Goal: Information Seeking & Learning: Learn about a topic

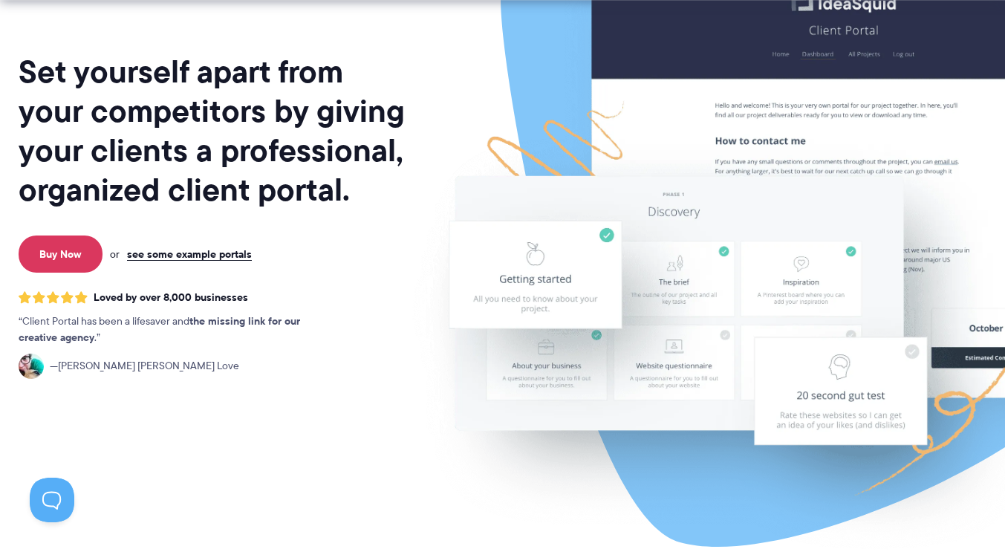
scroll to position [74, 0]
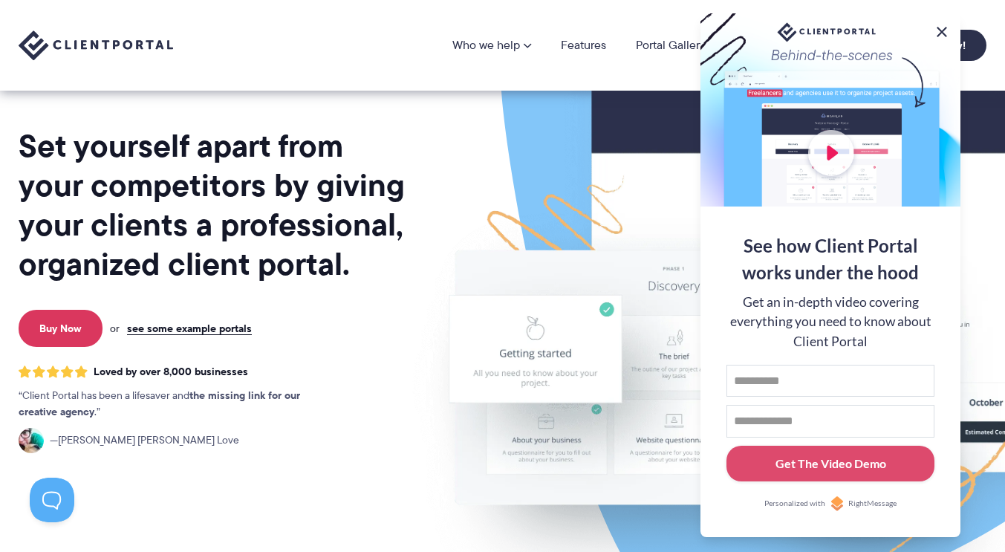
click at [943, 27] on button at bounding box center [942, 32] width 18 height 18
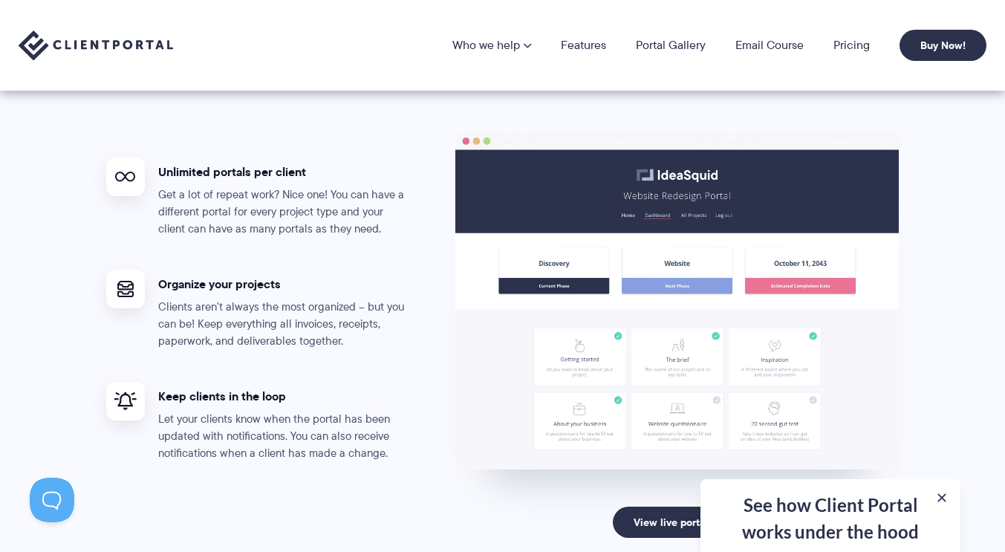
scroll to position [2674, 0]
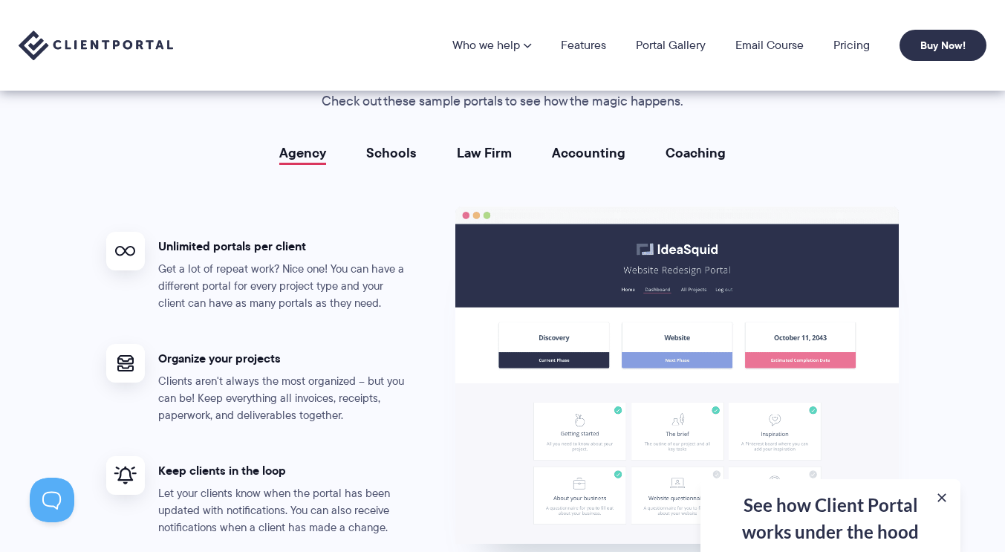
click at [388, 152] on link "Schools" at bounding box center [391, 153] width 51 height 15
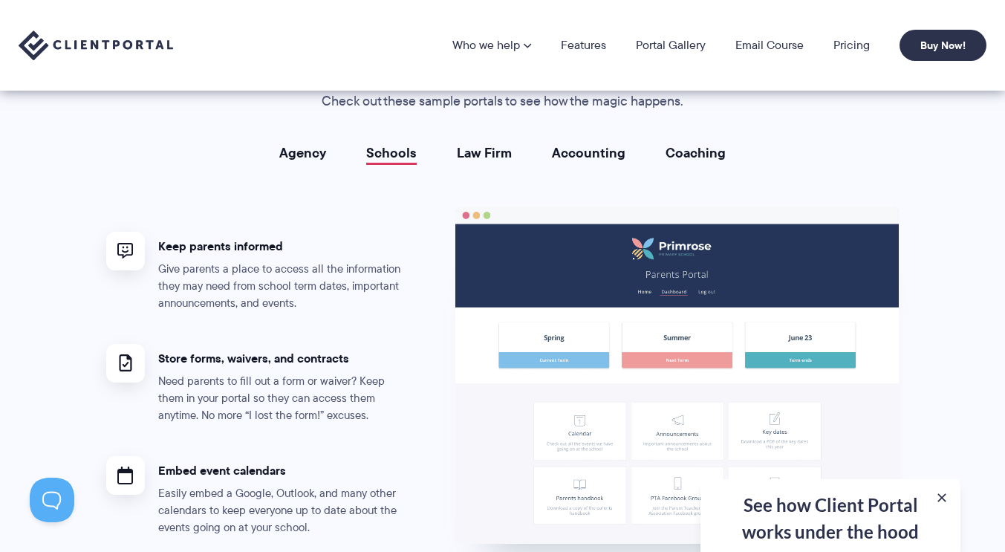
click at [470, 146] on link "Law Firm" at bounding box center [484, 153] width 55 height 15
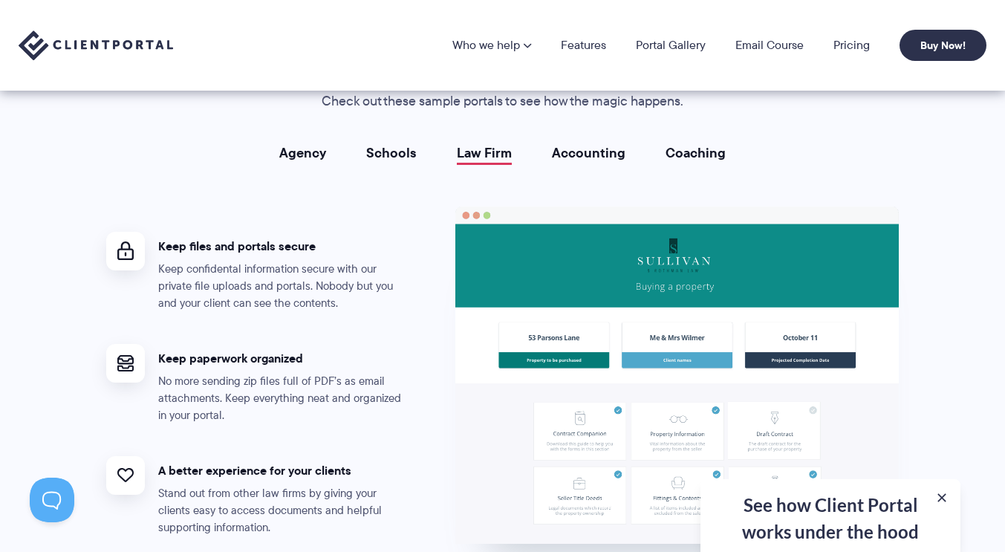
click at [559, 146] on link "Accounting" at bounding box center [589, 153] width 74 height 15
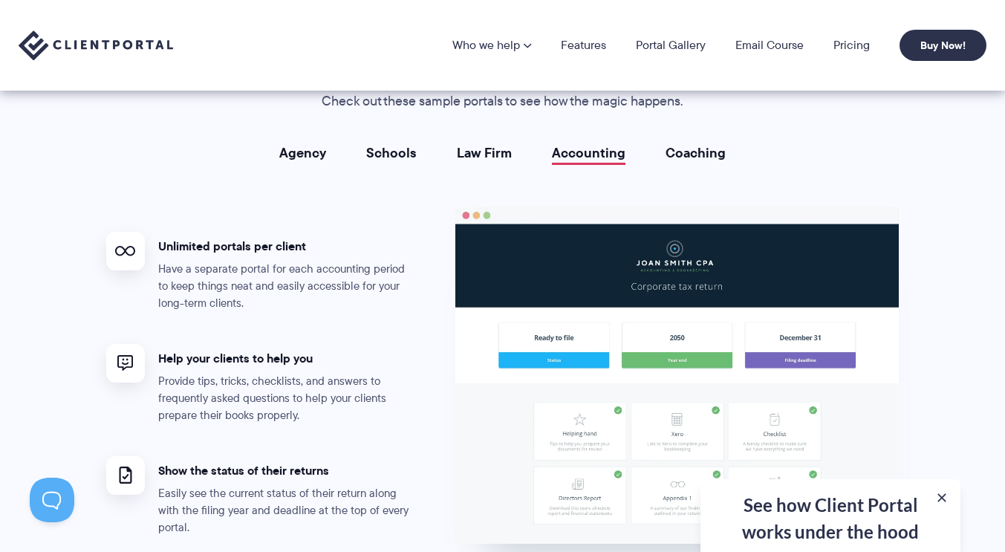
click at [674, 149] on link "Coaching" at bounding box center [696, 153] width 60 height 15
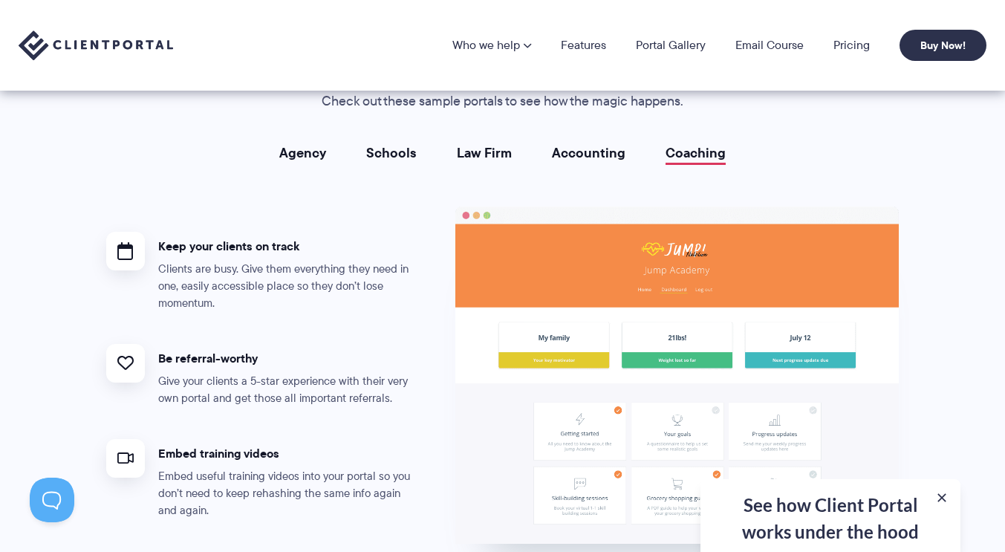
click at [305, 146] on link "Agency" at bounding box center [302, 153] width 47 height 15
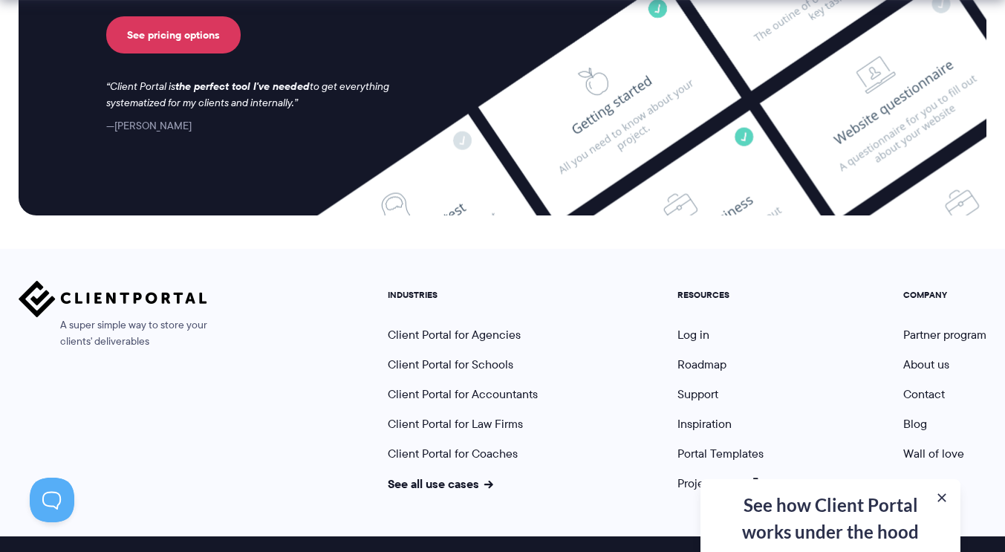
scroll to position [6263, 0]
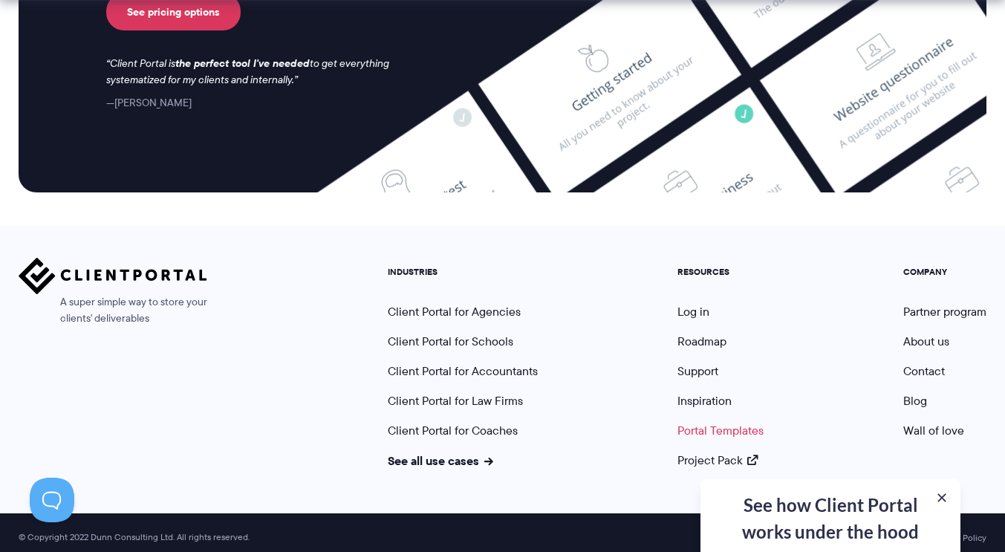
click at [734, 422] on link "Portal Templates" at bounding box center [720, 430] width 86 height 17
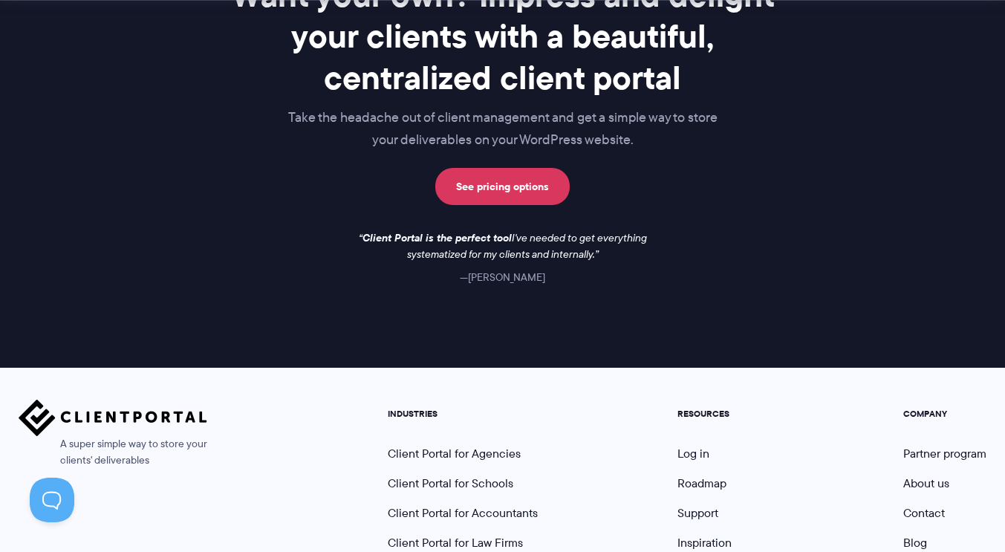
scroll to position [1412, 0]
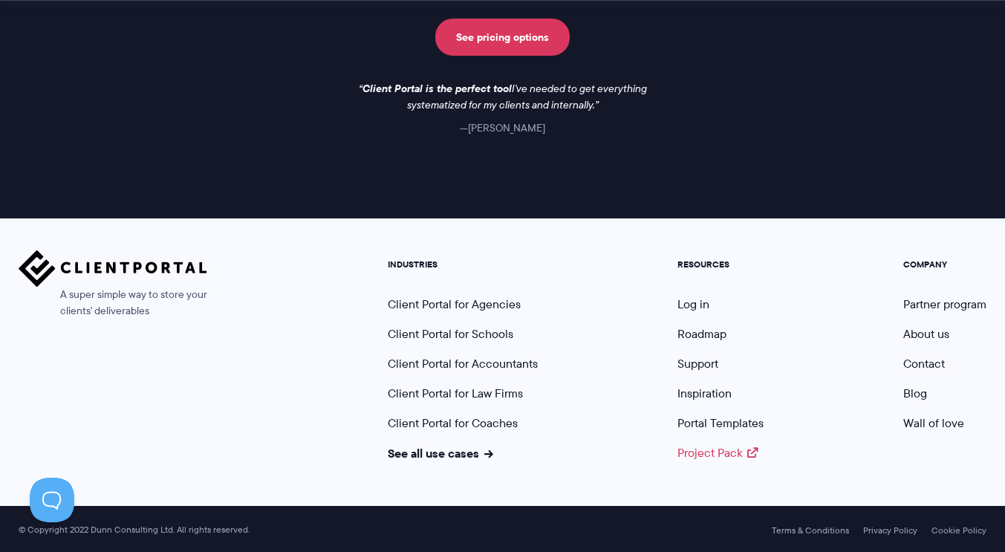
click at [713, 446] on link "Project Pack" at bounding box center [717, 452] width 80 height 17
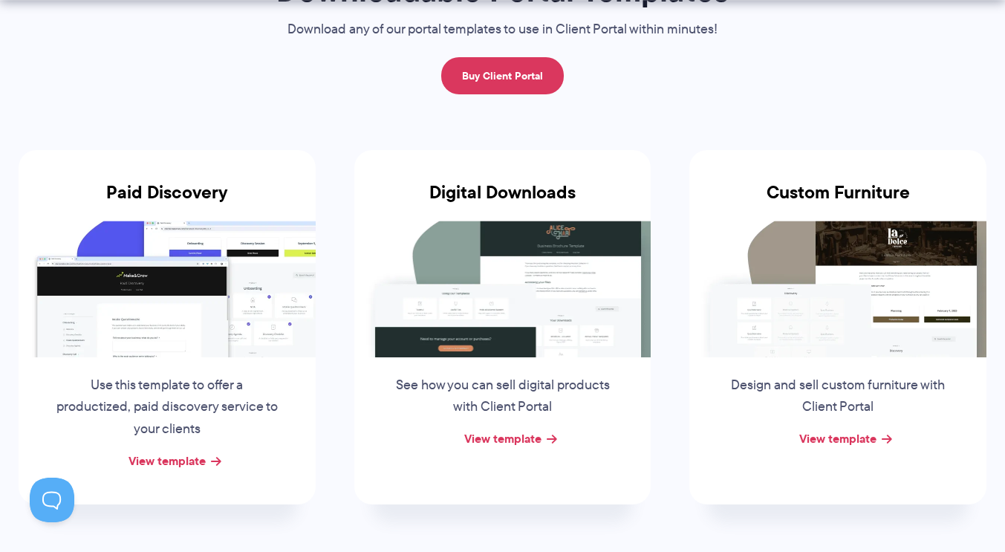
scroll to position [308, 0]
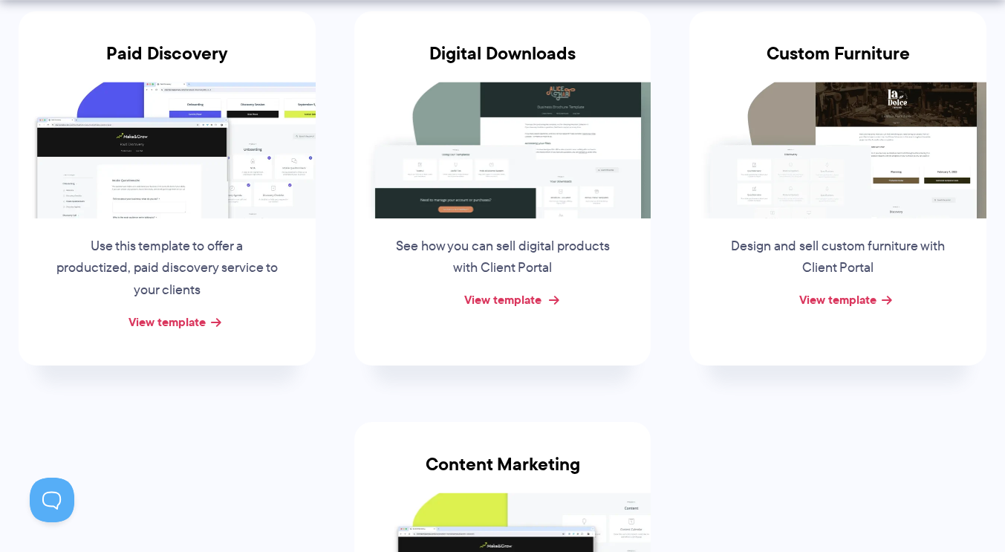
click at [503, 292] on link "View template" at bounding box center [502, 299] width 77 height 18
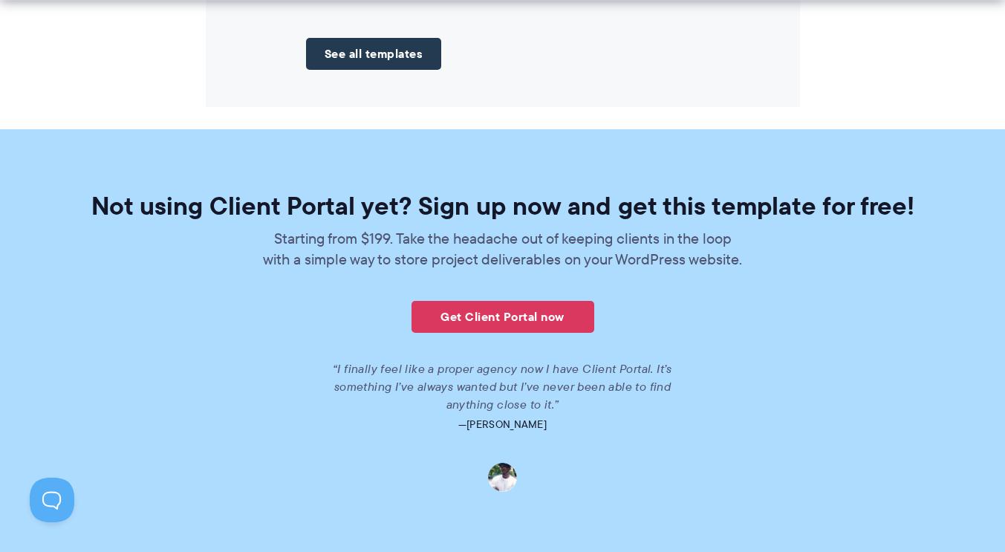
scroll to position [2228, 0]
